Goal: Check status

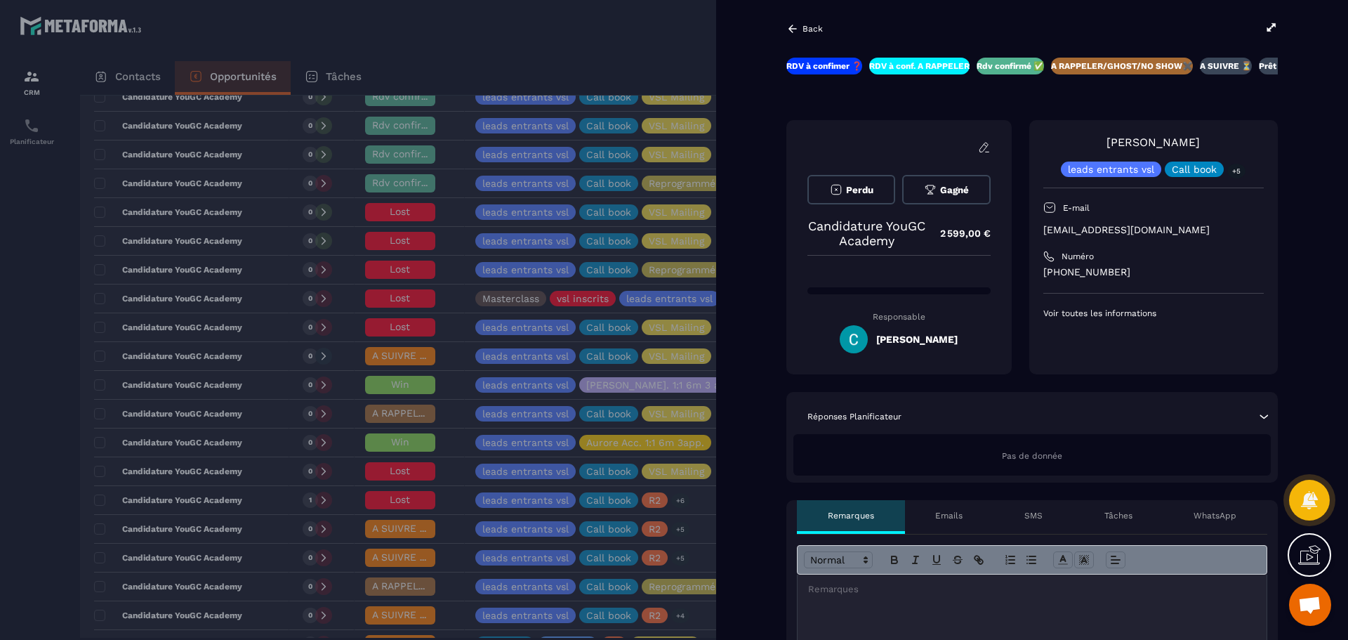
scroll to position [0, 67]
click at [608, 296] on div at bounding box center [674, 320] width 1348 height 640
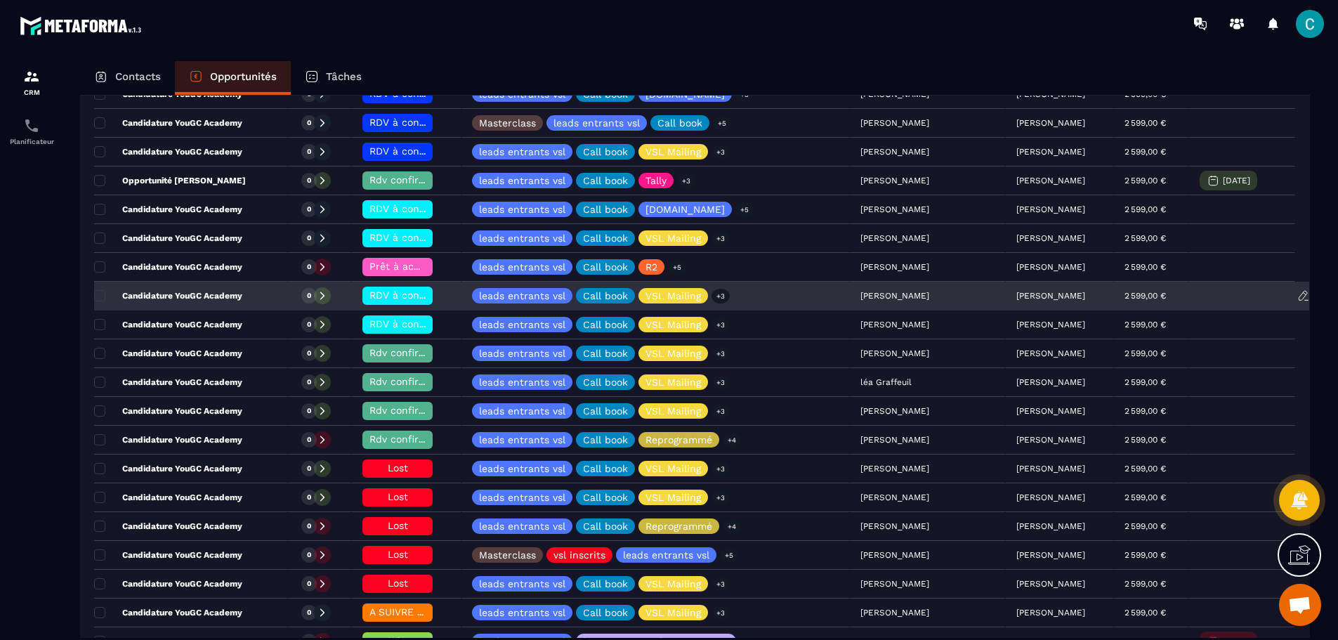
scroll to position [258, 0]
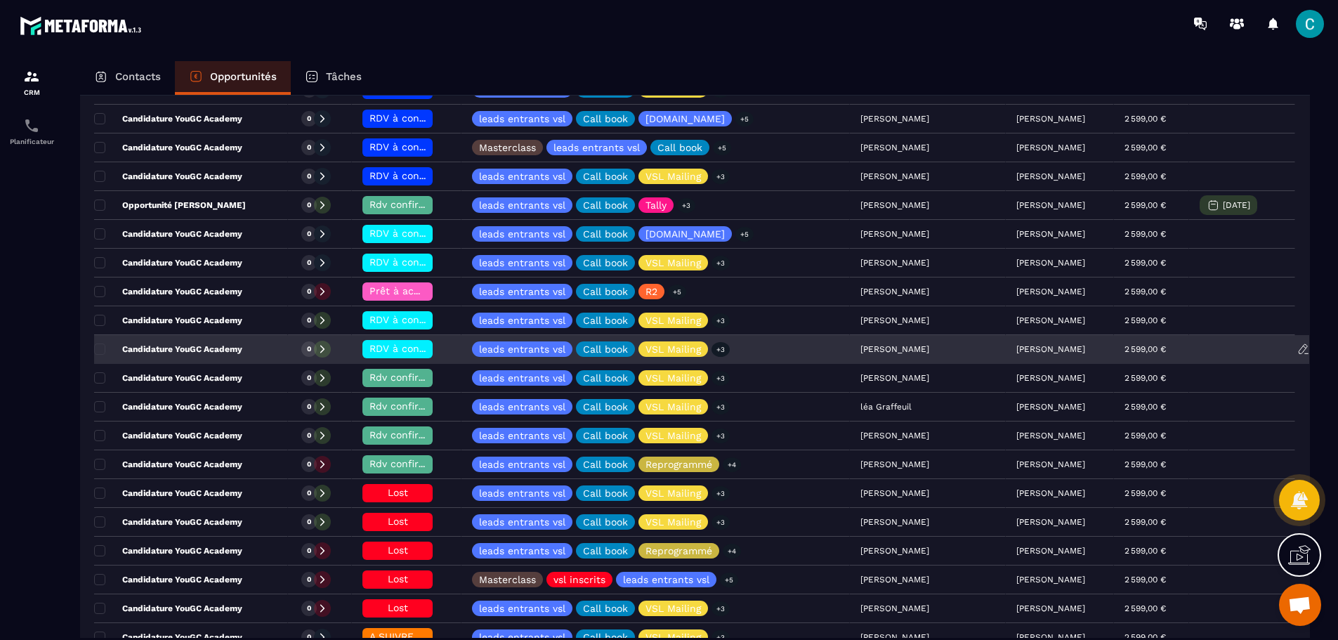
click at [850, 344] on div "[PERSON_NAME]" at bounding box center [928, 350] width 156 height 28
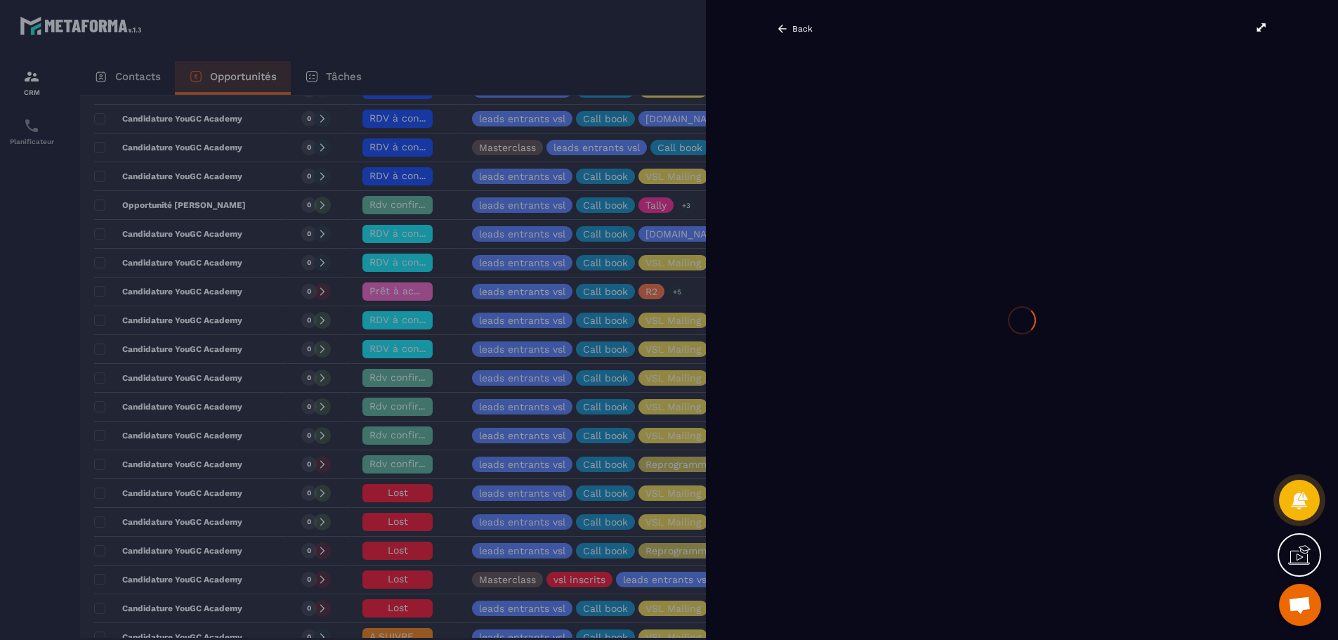
click at [664, 341] on div at bounding box center [669, 320] width 1338 height 640
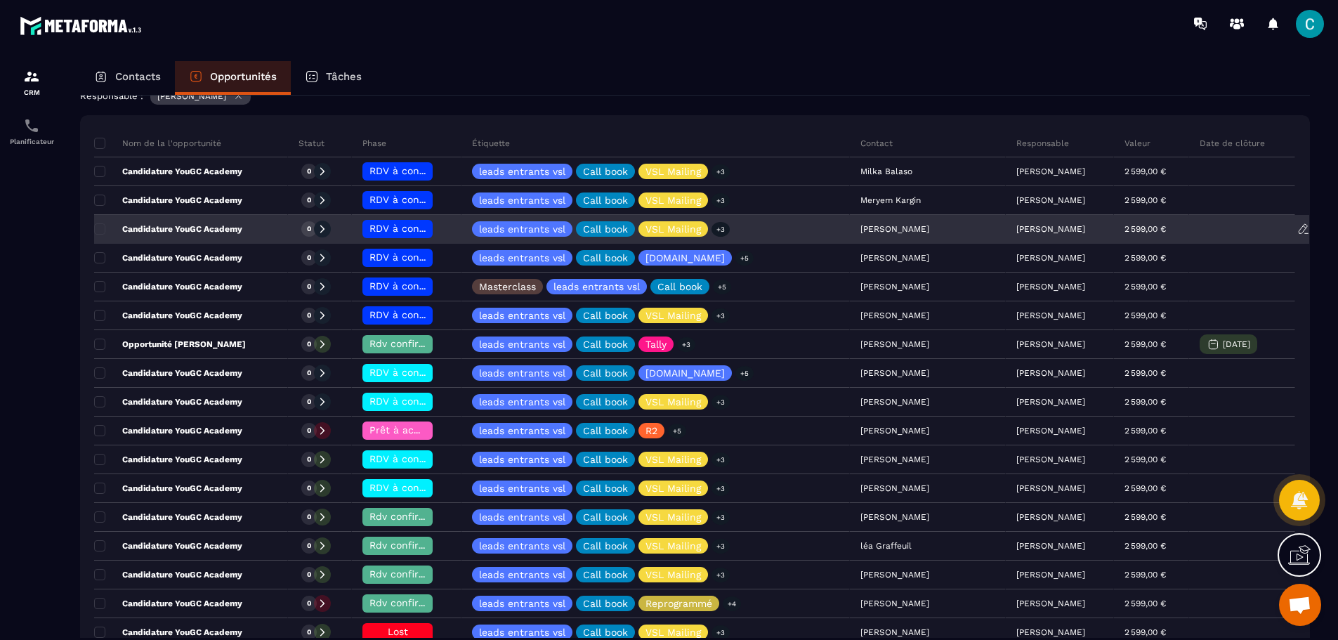
scroll to position [188, 0]
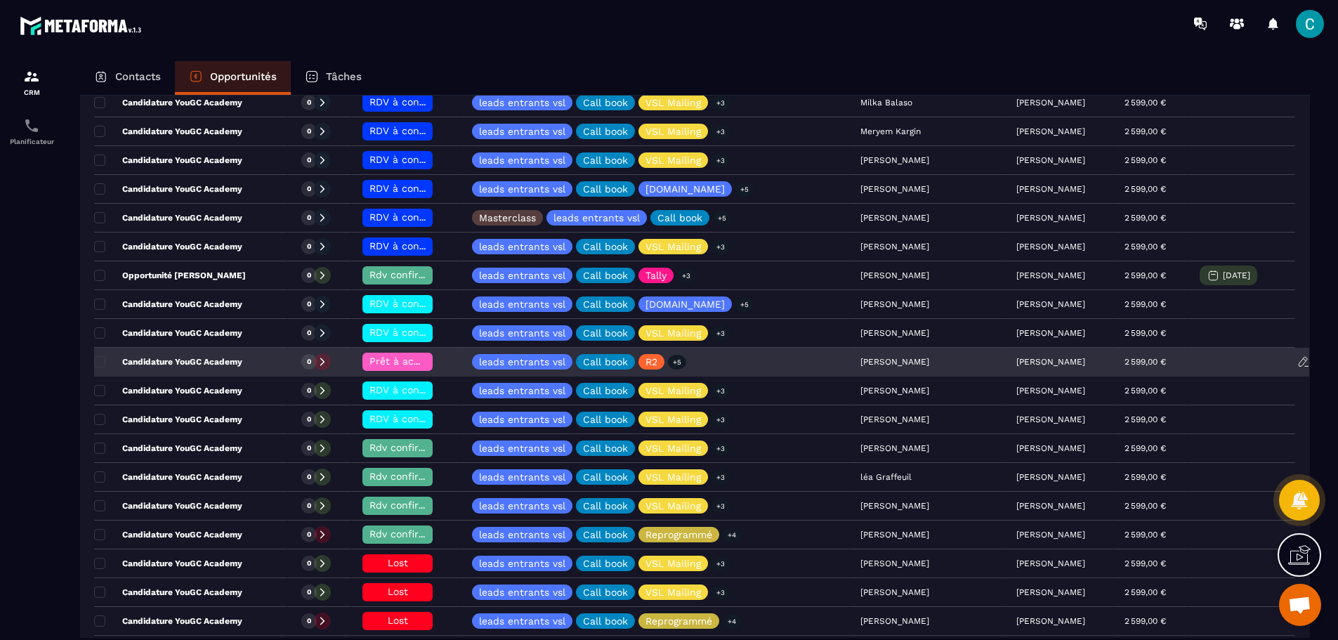
click at [393, 362] on span "Prêt à acheter 🎰" at bounding box center [412, 360] width 86 height 11
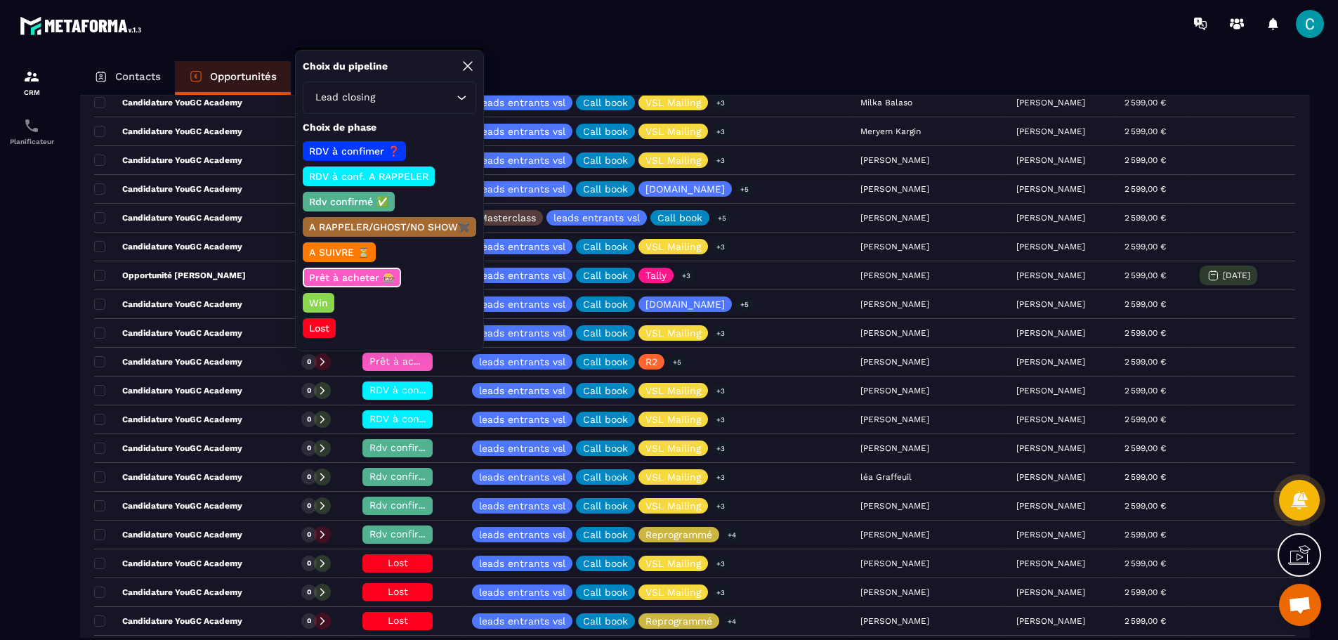
click at [339, 251] on p "A SUIVRE ⏳" at bounding box center [339, 252] width 65 height 14
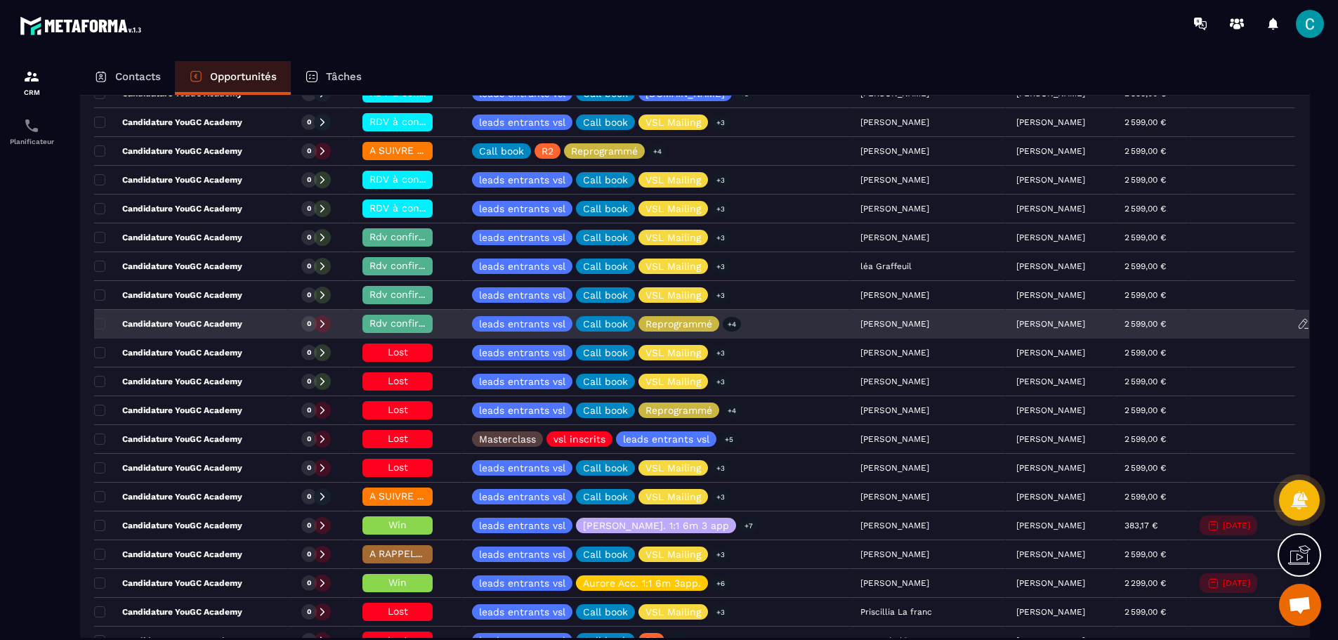
scroll to position [329, 0]
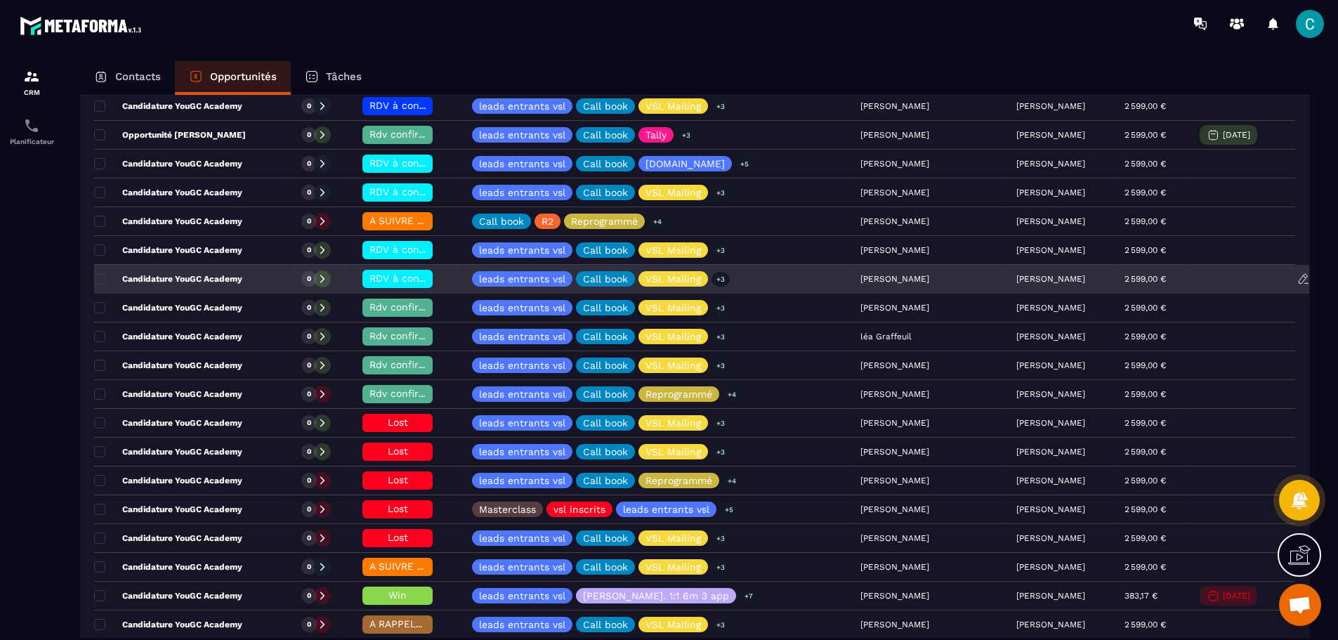
click at [863, 280] on div "[PERSON_NAME]" at bounding box center [928, 279] width 156 height 28
